Goal: Transaction & Acquisition: Purchase product/service

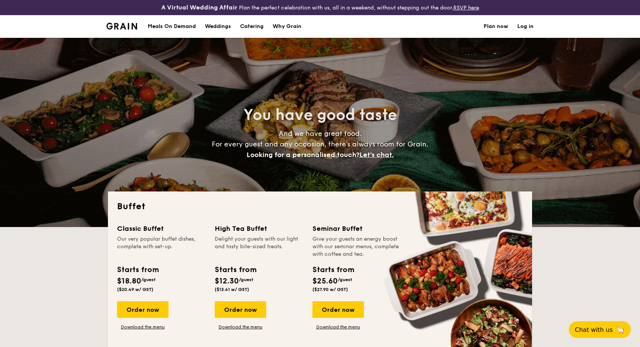
select select
click at [180, 26] on div "Meals On Demand" at bounding box center [172, 26] width 48 height 23
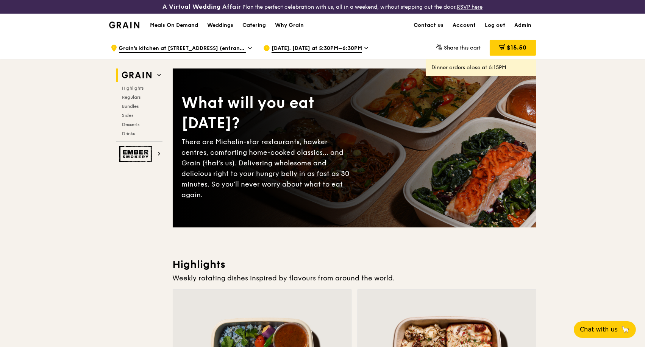
click at [248, 47] on icon at bounding box center [250, 48] width 4 height 7
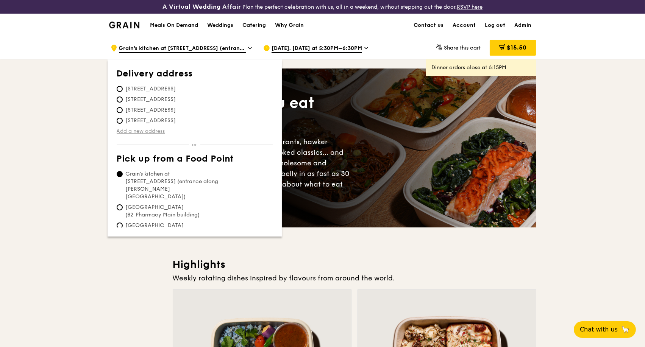
click at [143, 131] on link "Add a new address" at bounding box center [195, 132] width 156 height 8
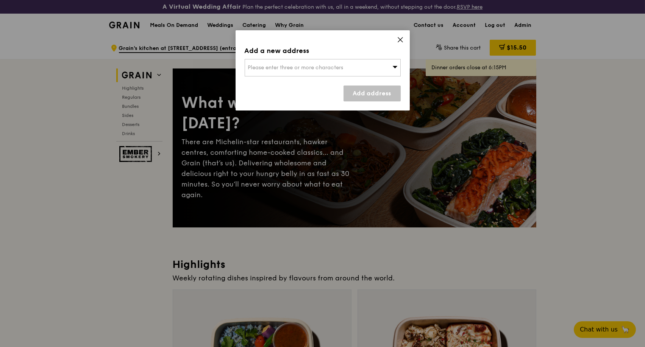
click at [322, 64] on span "Please enter three or more characters" at bounding box center [295, 67] width 95 height 6
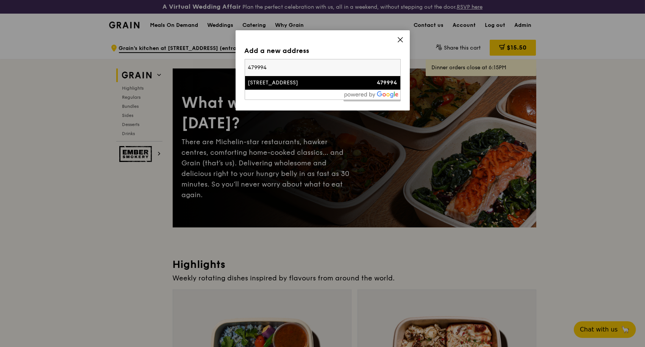
type input "479994"
click at [399, 42] on icon at bounding box center [400, 39] width 7 height 7
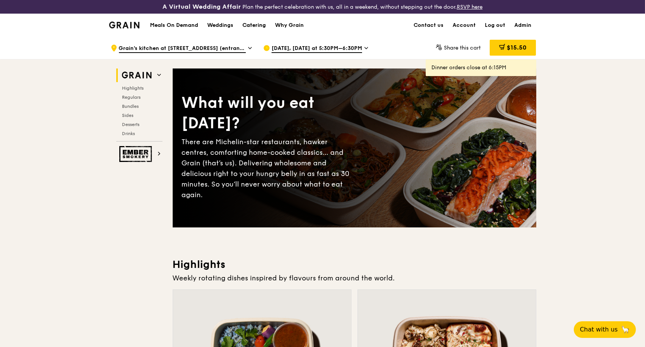
click at [255, 27] on div "Catering" at bounding box center [253, 25] width 23 height 23
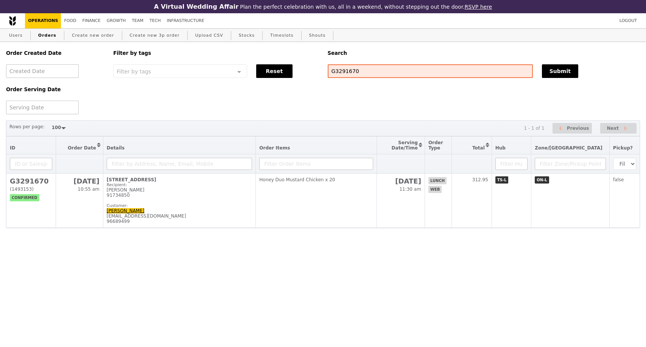
select select "100"
click at [374, 77] on input "G3291670" at bounding box center [430, 71] width 205 height 14
drag, startPoint x: 336, startPoint y: 76, endPoint x: 314, endPoint y: 75, distance: 22.7
click at [314, 75] on div "Order Created Date Order Serving Date Filter by tags Filter by tags Meal_Plan W…" at bounding box center [323, 78] width 643 height 72
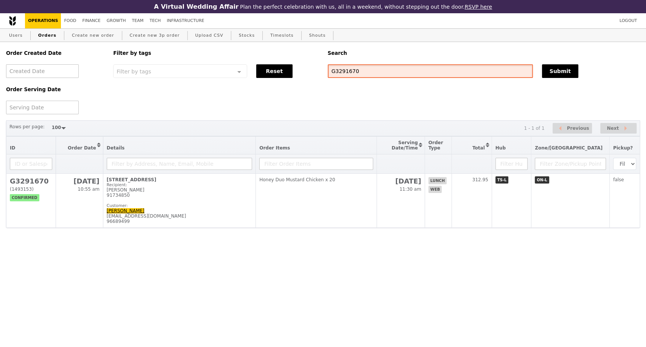
paste input "3489"
type input "G3293489"
click at [559, 76] on button "Submit" at bounding box center [560, 71] width 36 height 14
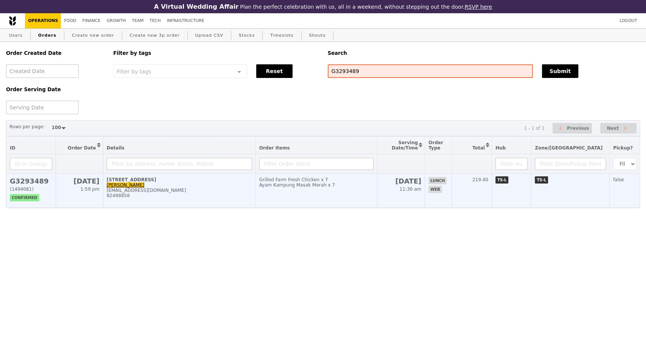
click at [203, 198] on div "82498858" at bounding box center [179, 195] width 145 height 5
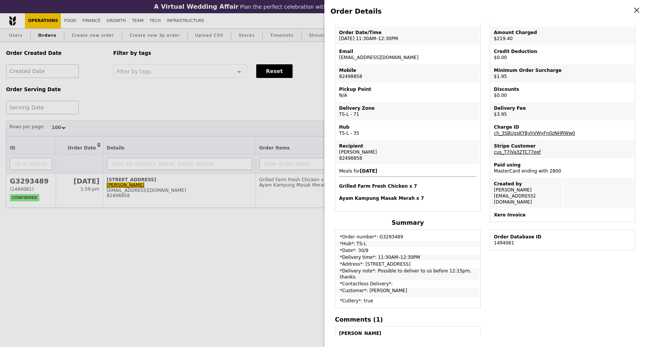
scroll to position [14, 0]
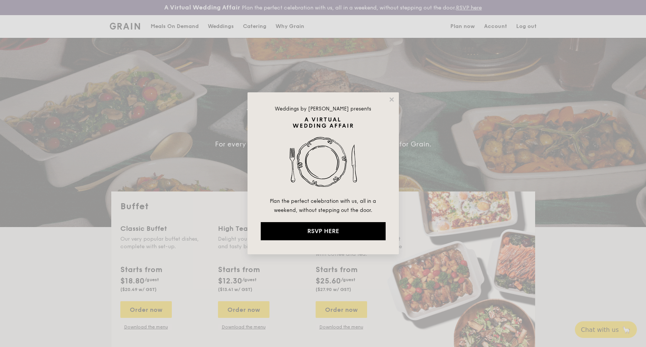
select select
click at [394, 99] on icon at bounding box center [391, 99] width 7 height 7
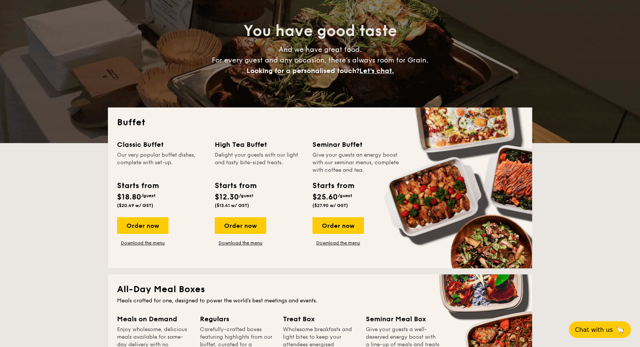
scroll to position [210, 0]
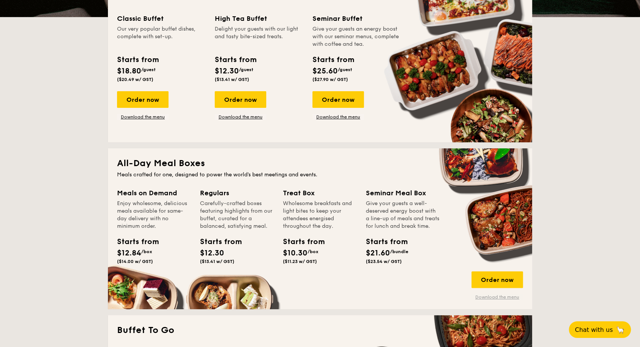
click at [490, 295] on link "Download the menu" at bounding box center [496, 297] width 51 height 6
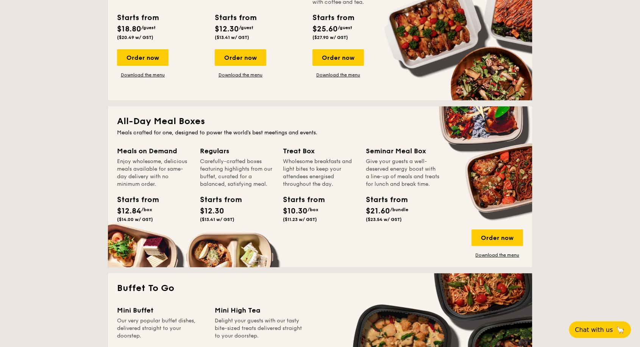
scroll to position [294, 0]
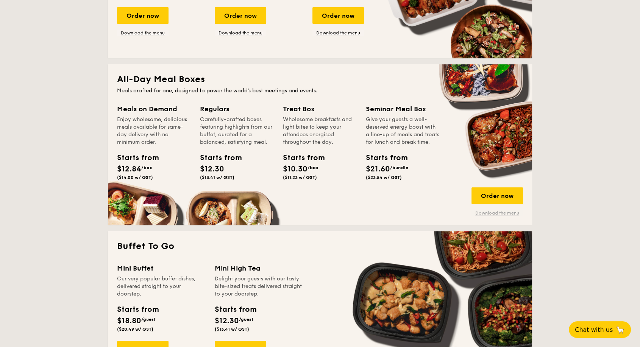
click at [492, 212] on link "Download the menu" at bounding box center [496, 213] width 51 height 6
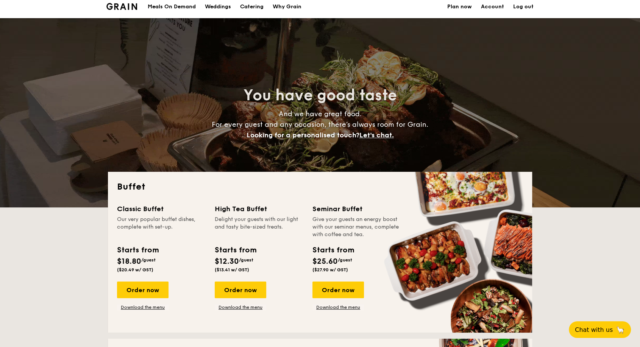
scroll to position [0, 0]
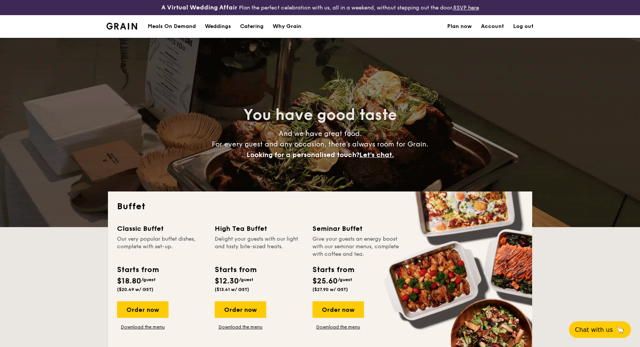
click at [185, 27] on div "Meals On Demand" at bounding box center [172, 26] width 48 height 23
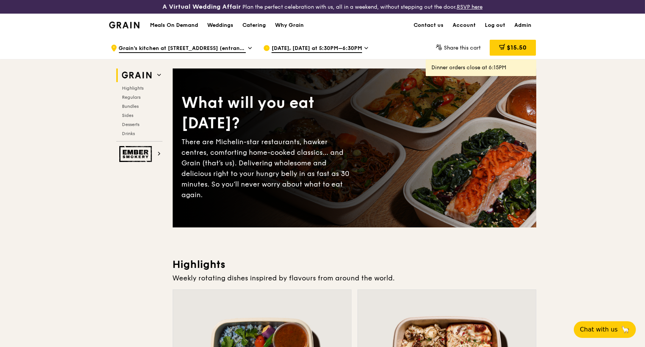
click at [191, 25] on h1 "Meals On Demand" at bounding box center [174, 26] width 48 height 8
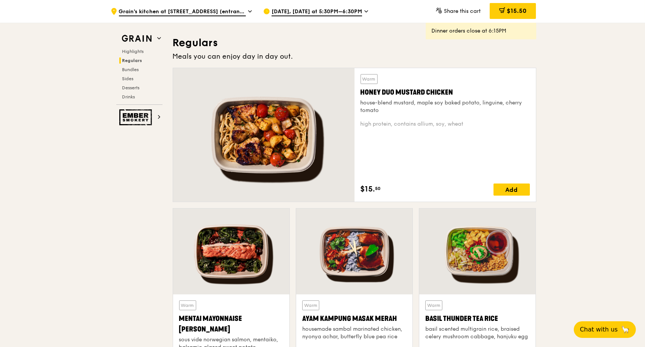
scroll to position [505, 0]
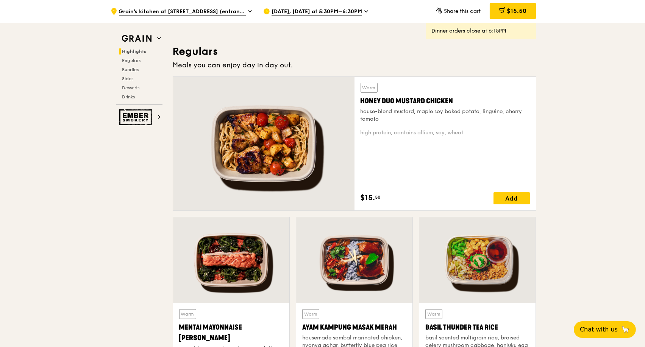
click at [248, 13] on icon at bounding box center [250, 11] width 4 height 7
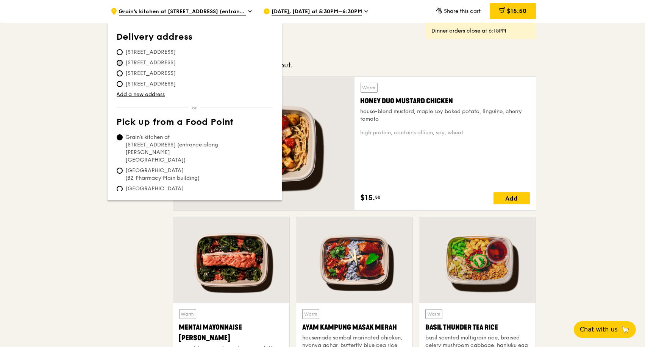
click at [120, 64] on input "250 Tanjong Pagar Road, 088541" at bounding box center [120, 63] width 6 height 6
radio input "true"
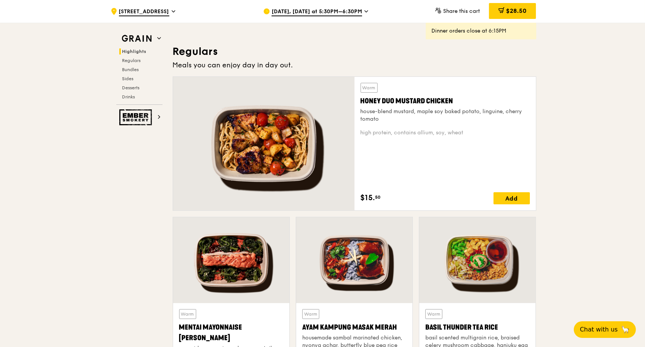
click at [325, 15] on span "Sep 26, Today at 5:30PM–6:30PM" at bounding box center [316, 12] width 90 height 8
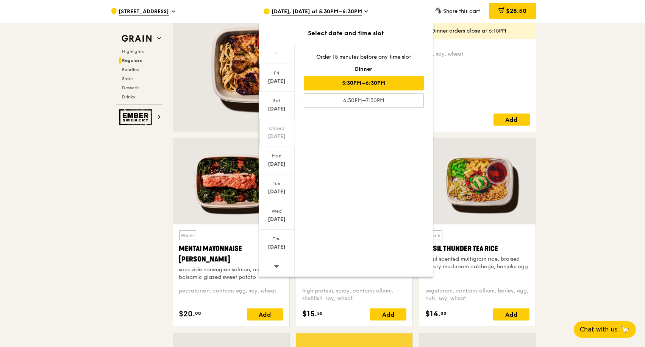
scroll to position [589, 0]
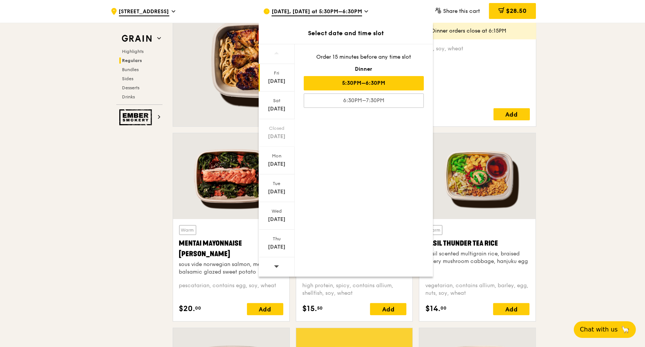
click at [274, 266] on icon at bounding box center [276, 267] width 5 height 6
click at [276, 218] on div "Oct 8" at bounding box center [277, 220] width 34 height 8
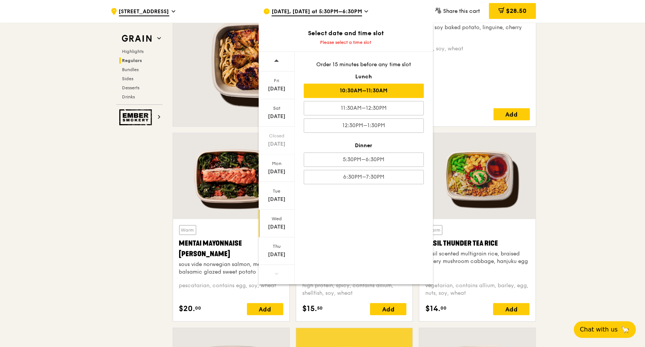
click at [389, 95] on div "10:30AM–11:30AM" at bounding box center [364, 91] width 120 height 14
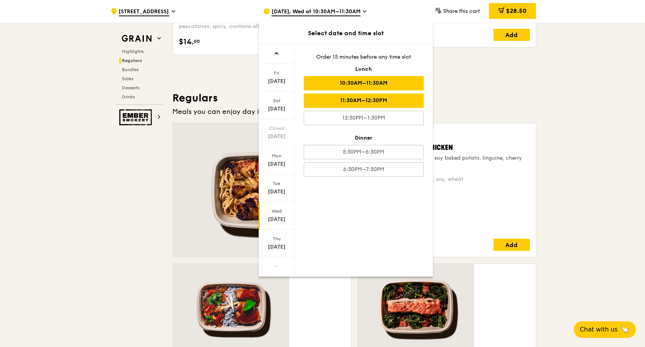
scroll to position [712, 0]
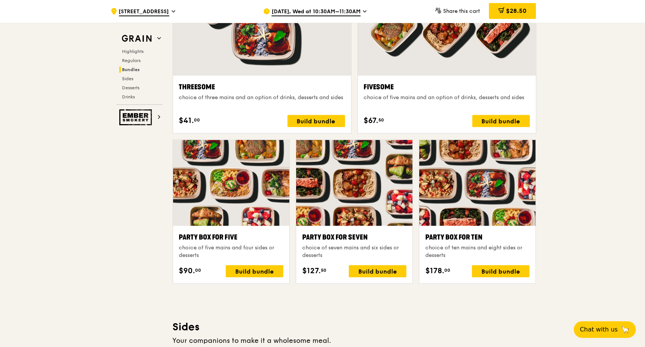
scroll to position [1557, 0]
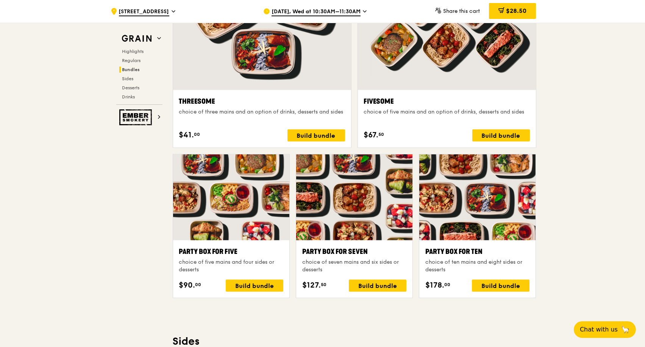
click at [359, 10] on div "Oct 8, Wed at 10:30AM–11:30AM" at bounding box center [333, 11] width 140 height 23
